Goal: Task Accomplishment & Management: Manage account settings

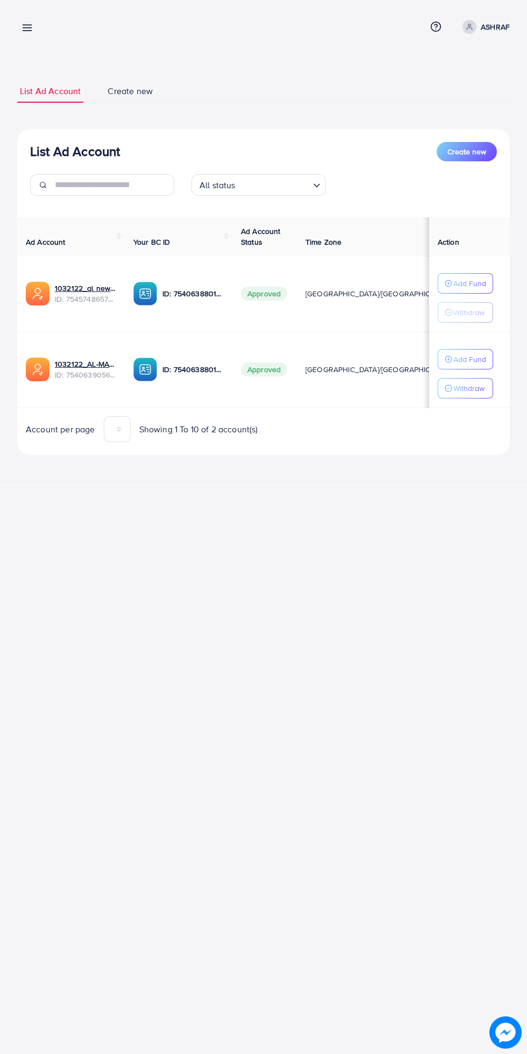
scroll to position [0, 18]
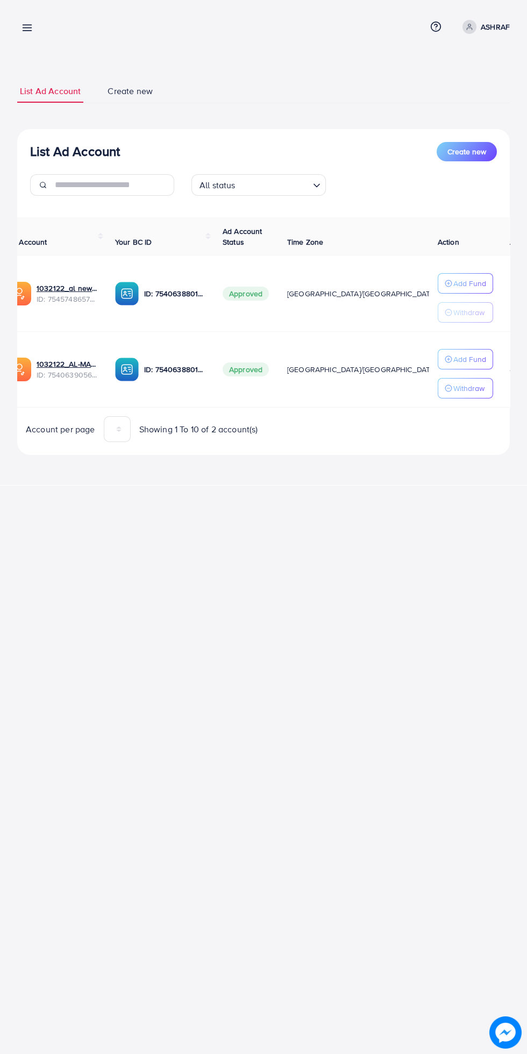
click at [56, 48] on div "List Ad Account Create new List Ad Account Create new All status Loading... Ad …" at bounding box center [263, 242] width 527 height 485
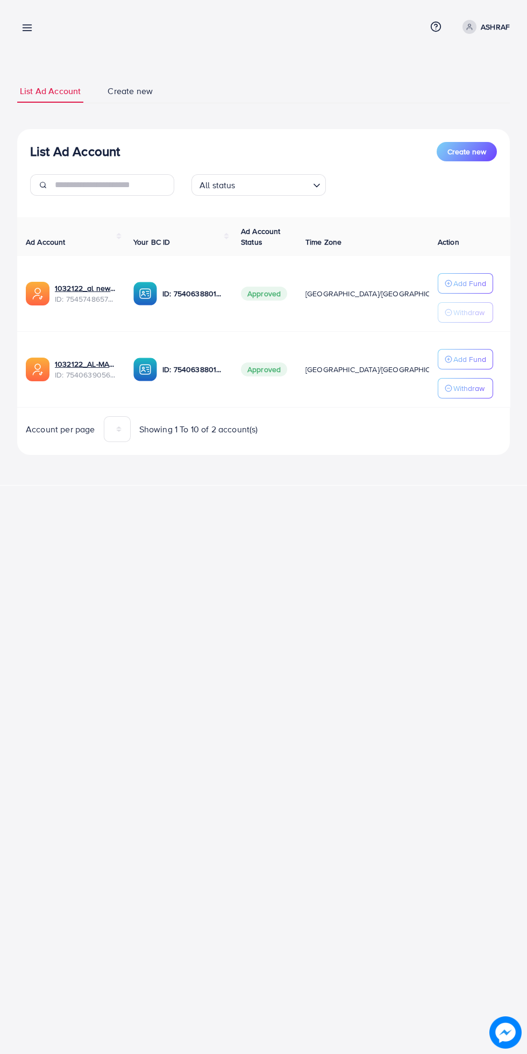
scroll to position [0, 18]
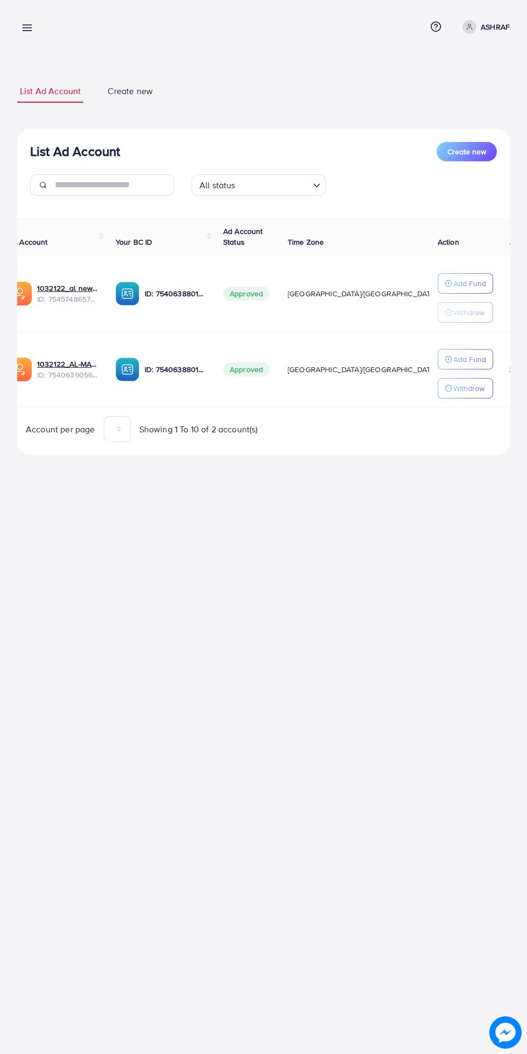
click at [503, 26] on p "ASHRAF" at bounding box center [495, 26] width 29 height 13
click at [452, 91] on span "Log out" at bounding box center [445, 88] width 29 height 13
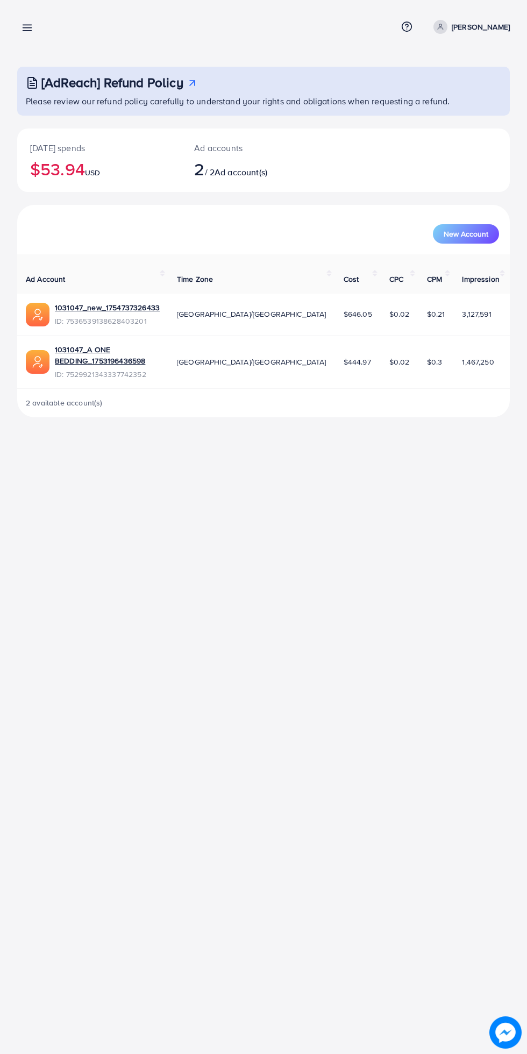
click at [48, 30] on div "Overview Help Center Contact Support Term and policy About Us [PERSON_NAME] Pro…" at bounding box center [263, 27] width 492 height 28
click at [29, 28] on line at bounding box center [27, 28] width 9 height 0
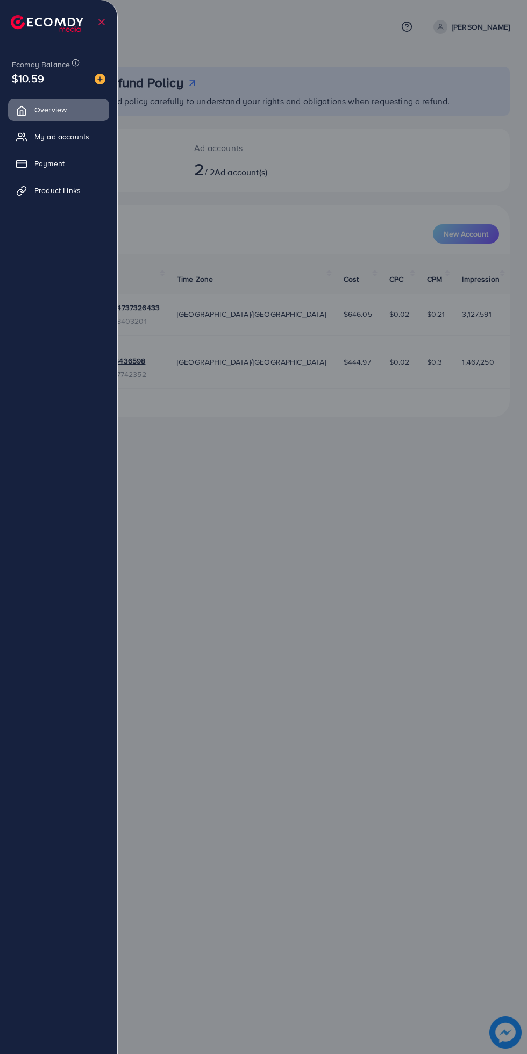
click at [96, 146] on link "My ad accounts" at bounding box center [58, 137] width 101 height 22
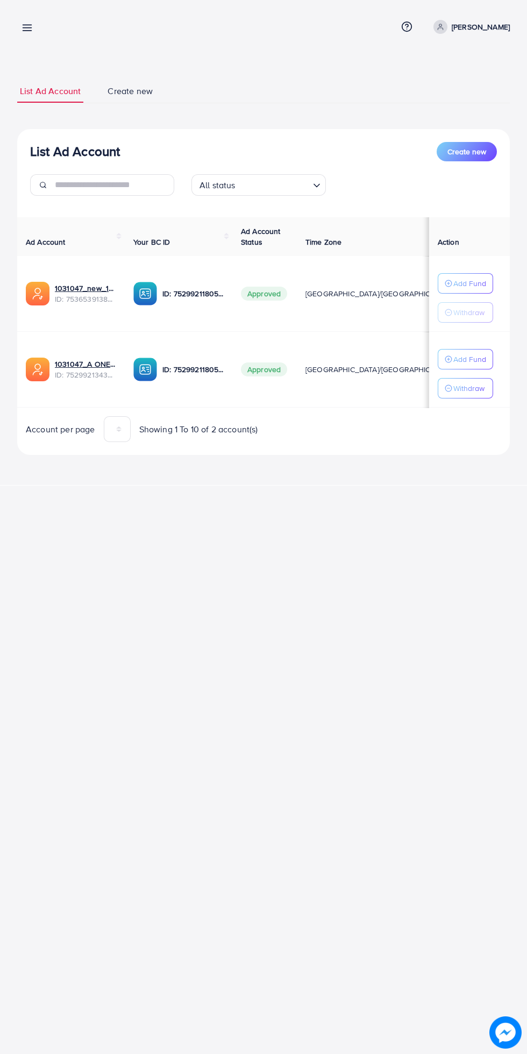
scroll to position [0, 19]
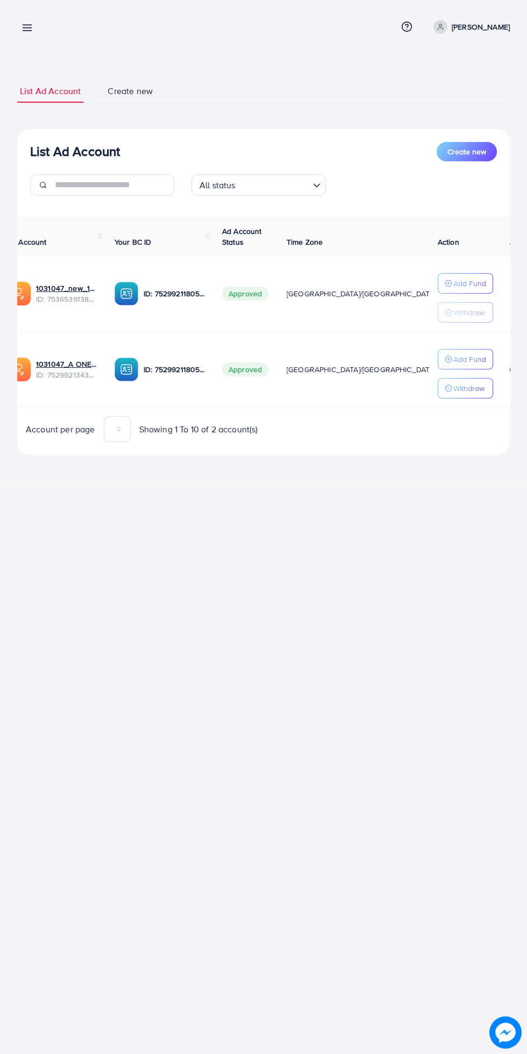
click at [27, 25] on line at bounding box center [27, 25] width 9 height 0
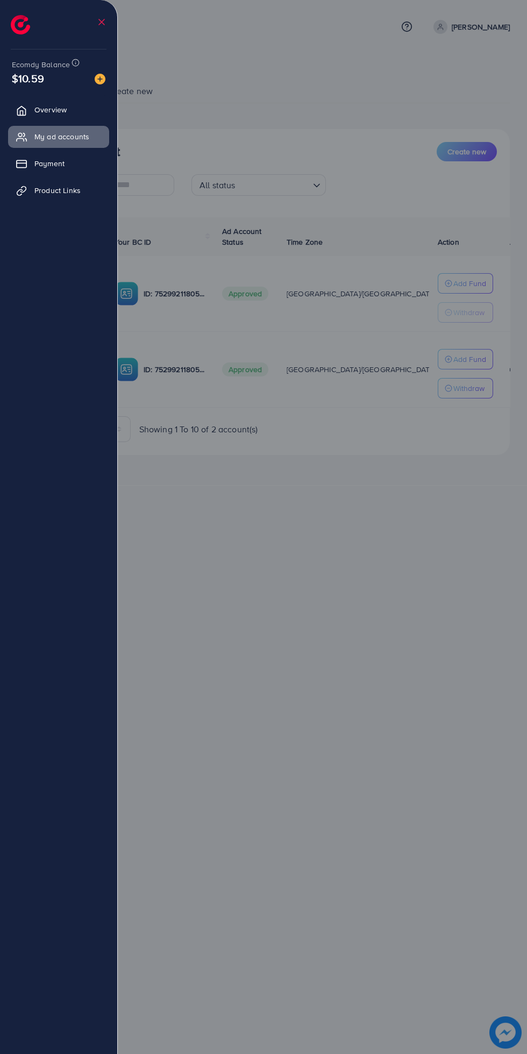
click at [310, 523] on div at bounding box center [263, 632] width 527 height 1264
click at [363, 504] on div at bounding box center [263, 632] width 527 height 1264
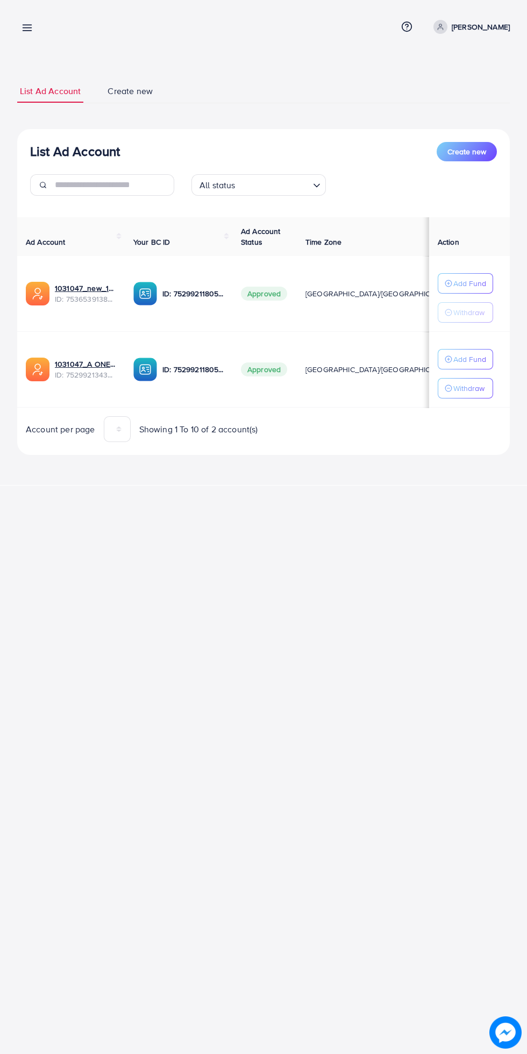
click at [473, 359] on p "Add Fund" at bounding box center [469, 359] width 33 height 13
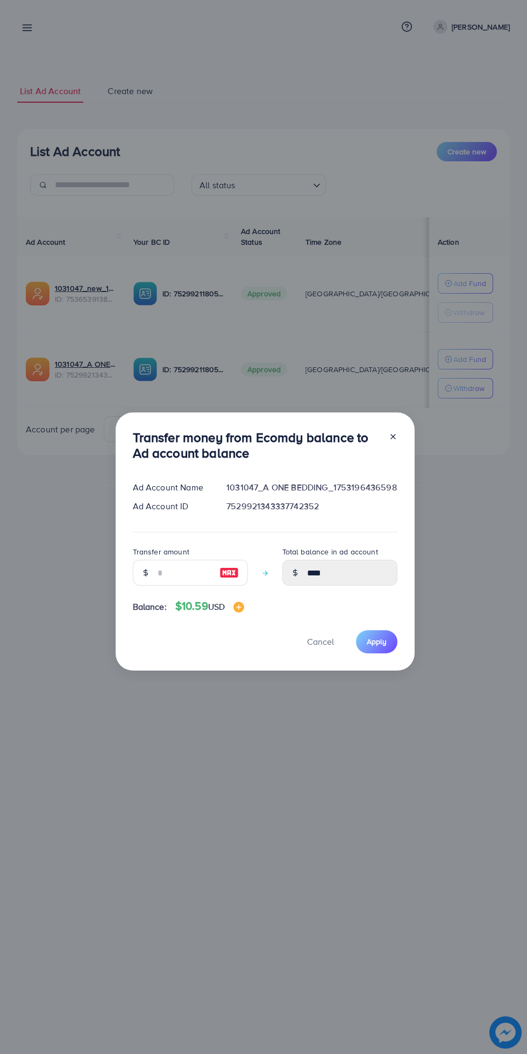
click at [226, 567] on img at bounding box center [228, 572] width 19 height 13
type input "**"
type input "*****"
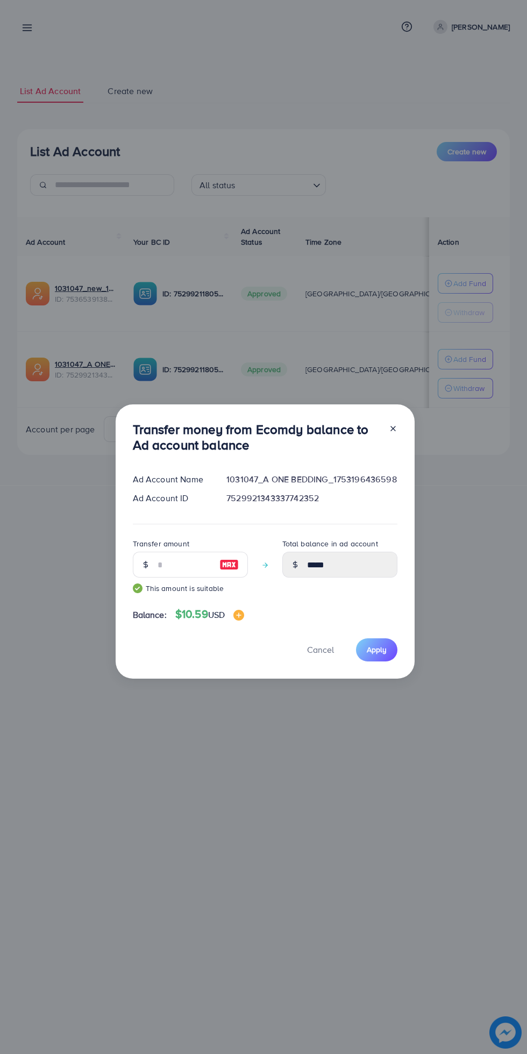
click at [380, 649] on span "Apply" at bounding box center [377, 649] width 20 height 11
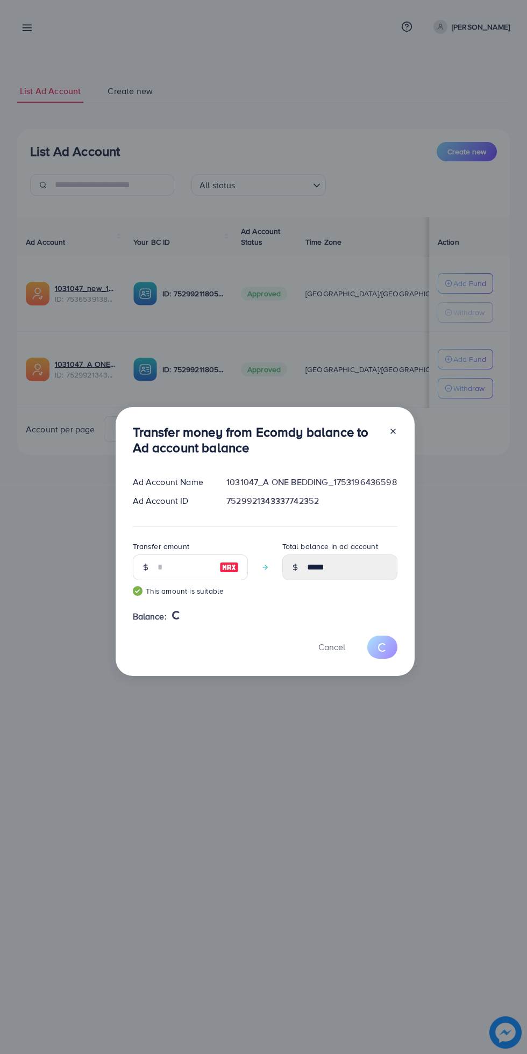
type input "****"
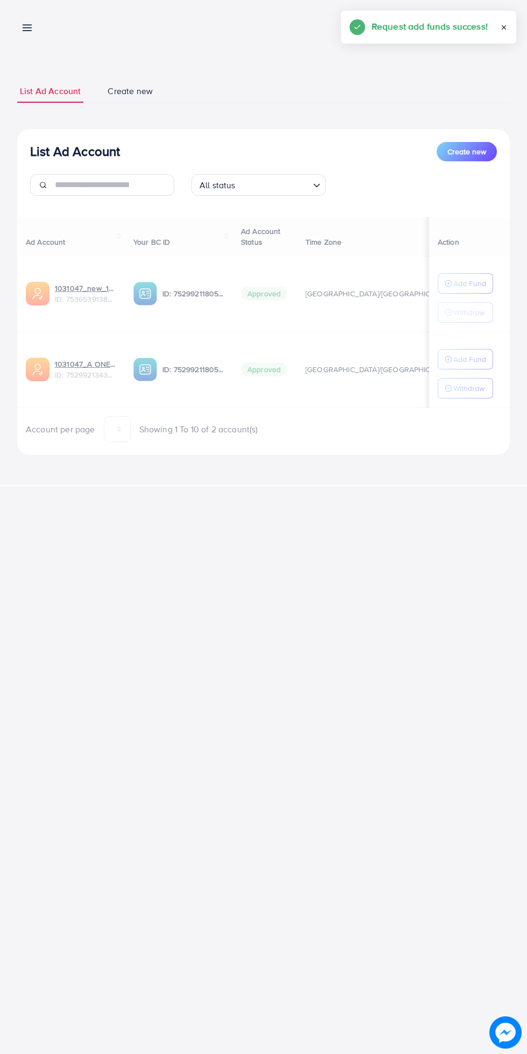
click at [483, 29] on h5 "Request add funds success!" at bounding box center [429, 26] width 116 height 14
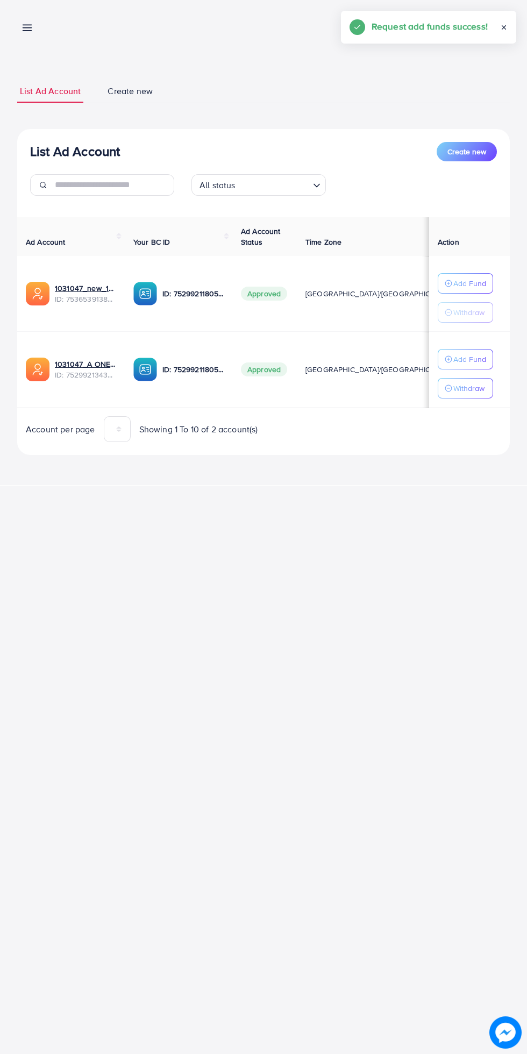
click at [506, 27] on icon at bounding box center [504, 28] width 8 height 8
click at [506, 27] on h5 "Request add funds success!" at bounding box center [456, 26] width 116 height 14
click at [483, 40] on div "Request add funds success!" at bounding box center [455, 27] width 175 height 33
click at [470, 33] on link "Tariq javed" at bounding box center [469, 27] width 81 height 14
click at [459, 88] on span "Log out" at bounding box center [445, 88] width 29 height 13
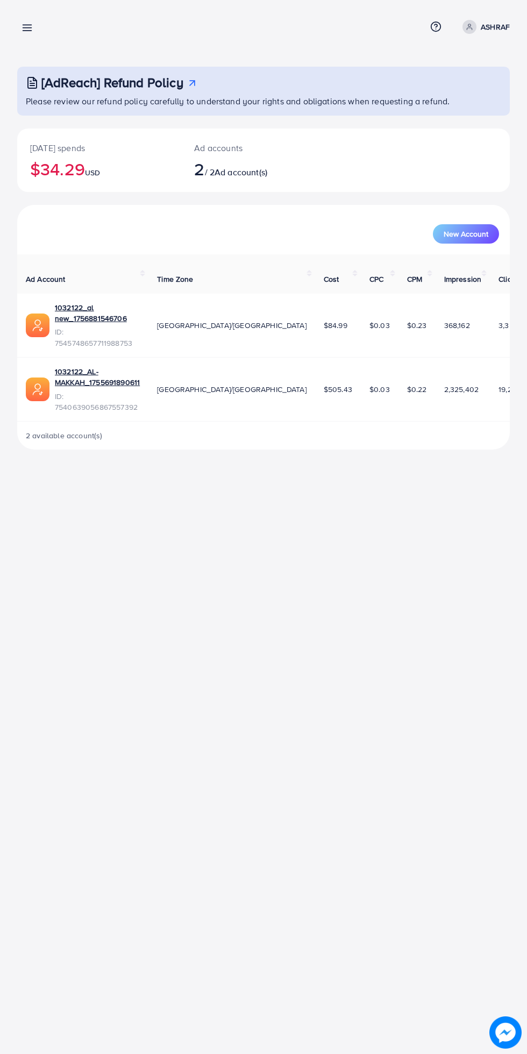
click at [27, 31] on line at bounding box center [27, 31] width 9 height 0
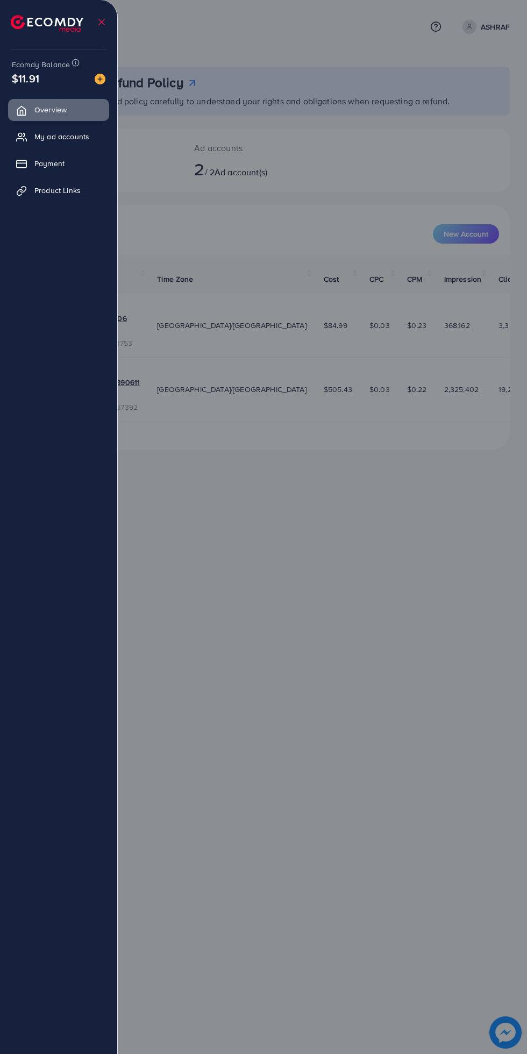
click at [76, 137] on span "My ad accounts" at bounding box center [61, 136] width 55 height 11
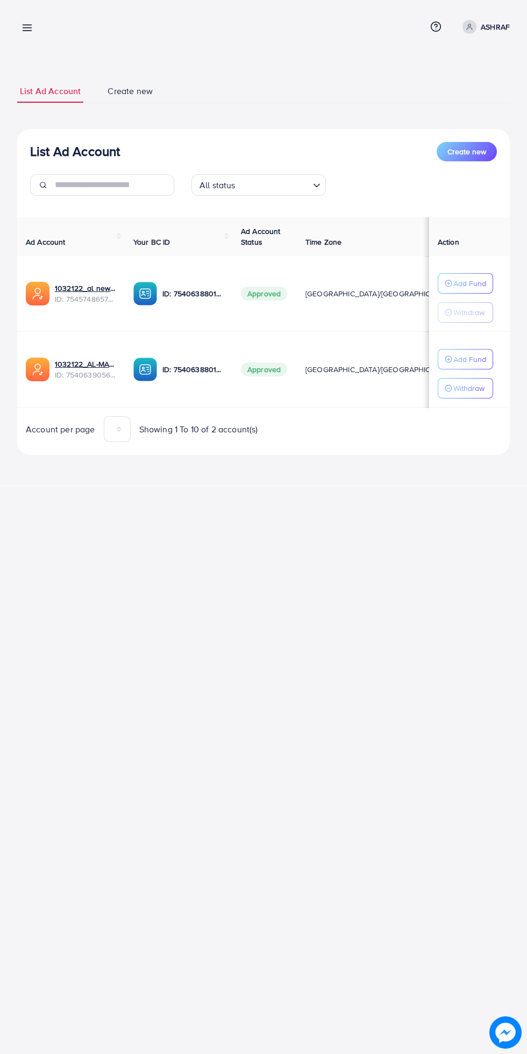
click at [473, 359] on p "Add Fund" at bounding box center [469, 359] width 33 height 13
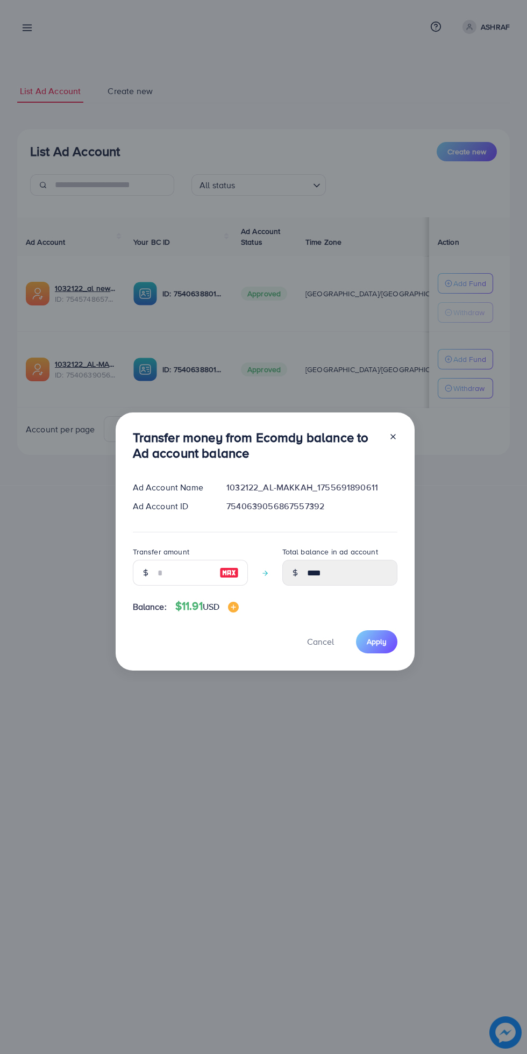
click at [223, 566] on img at bounding box center [228, 572] width 19 height 13
type input "**"
type input "*****"
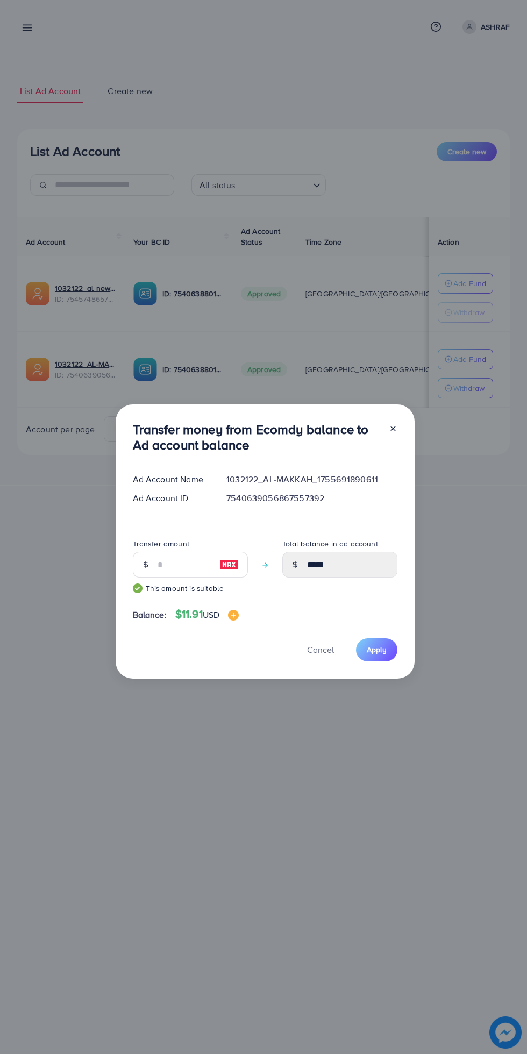
click at [373, 652] on span "Apply" at bounding box center [377, 649] width 20 height 11
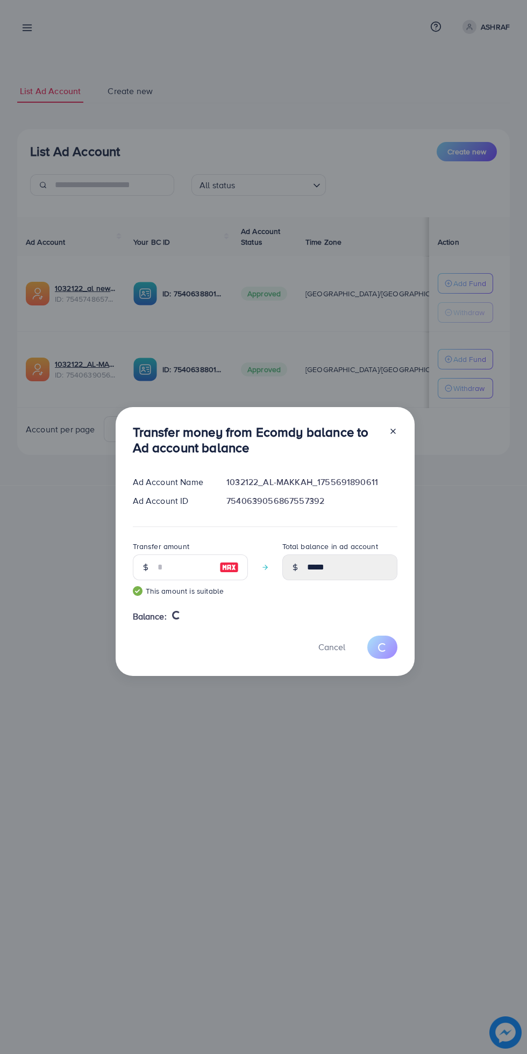
type input "****"
